Goal: Information Seeking & Learning: Learn about a topic

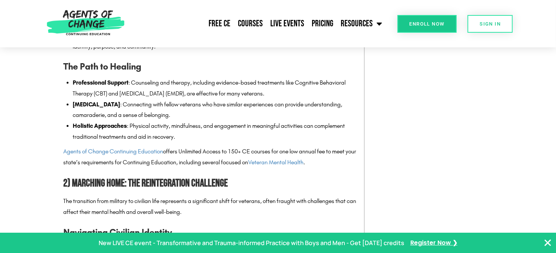
scroll to position [941, 0]
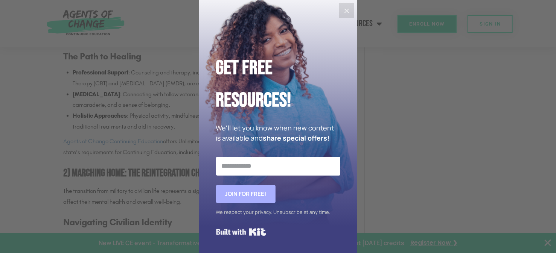
click at [343, 13] on icon "Close" at bounding box center [346, 10] width 9 height 9
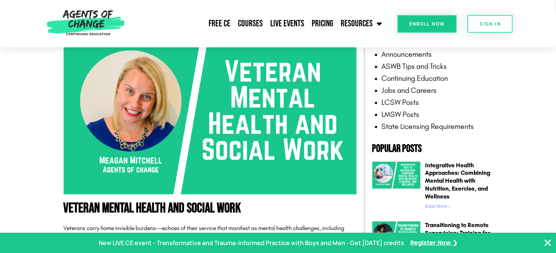
scroll to position [151, 0]
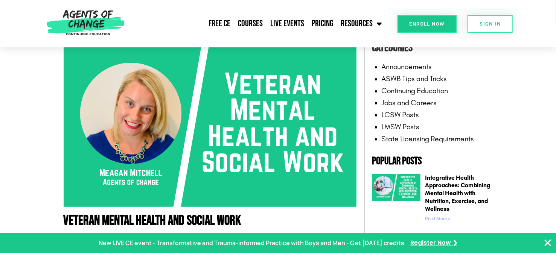
click at [429, 92] on link "Continuing Education" at bounding box center [415, 90] width 67 height 9
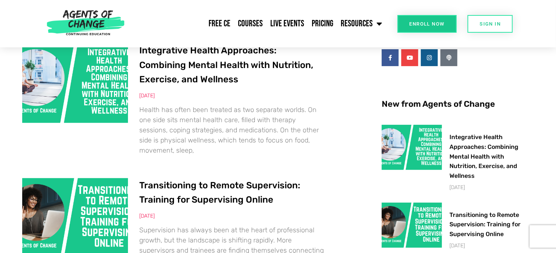
scroll to position [225, 0]
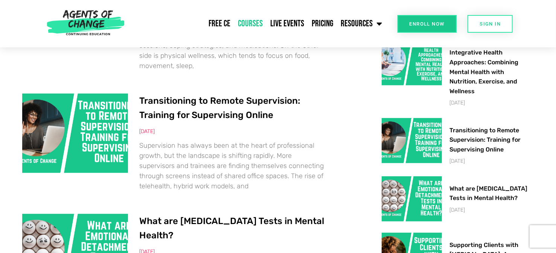
click at [250, 23] on link "Courses" at bounding box center [250, 23] width 32 height 19
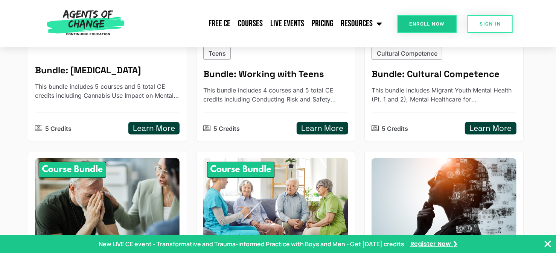
scroll to position [640, 0]
